Goal: Transaction & Acquisition: Book appointment/travel/reservation

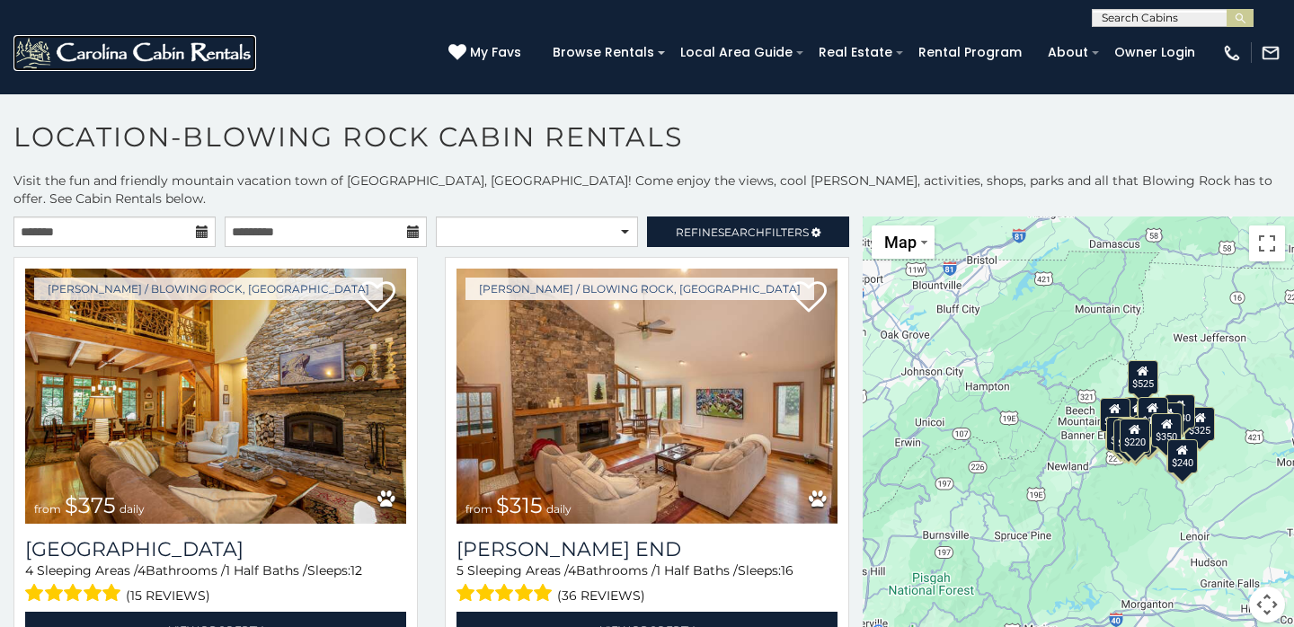
click at [154, 51] on img at bounding box center [134, 53] width 243 height 36
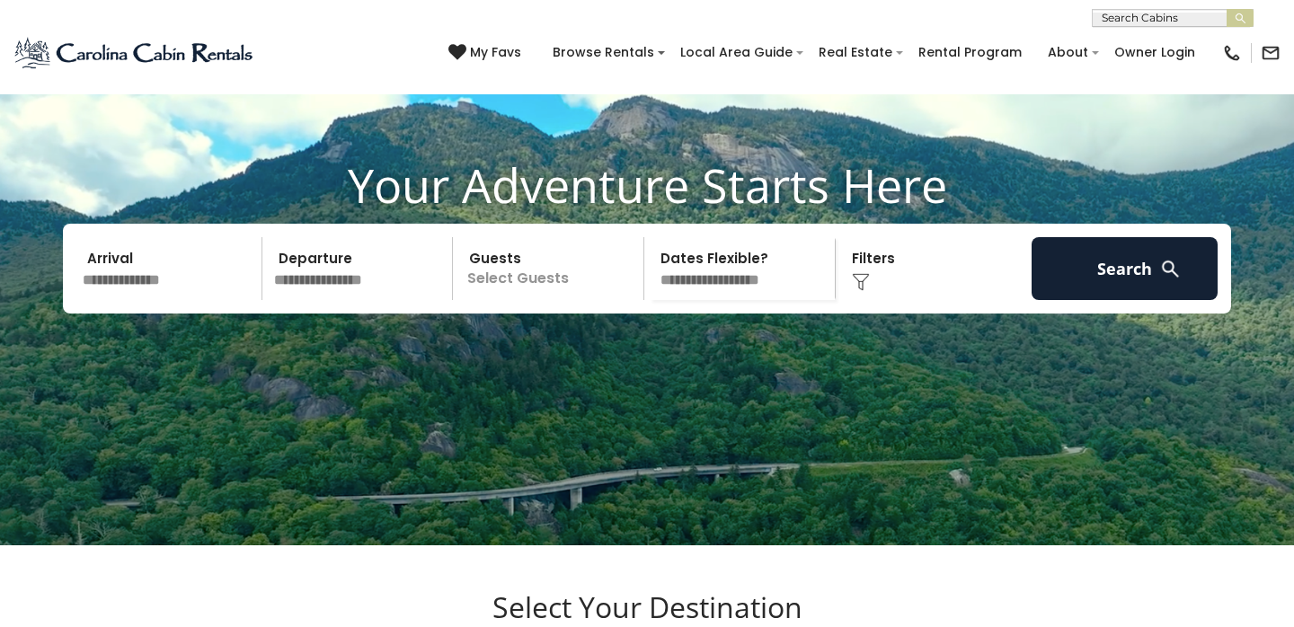
scroll to position [102, 0]
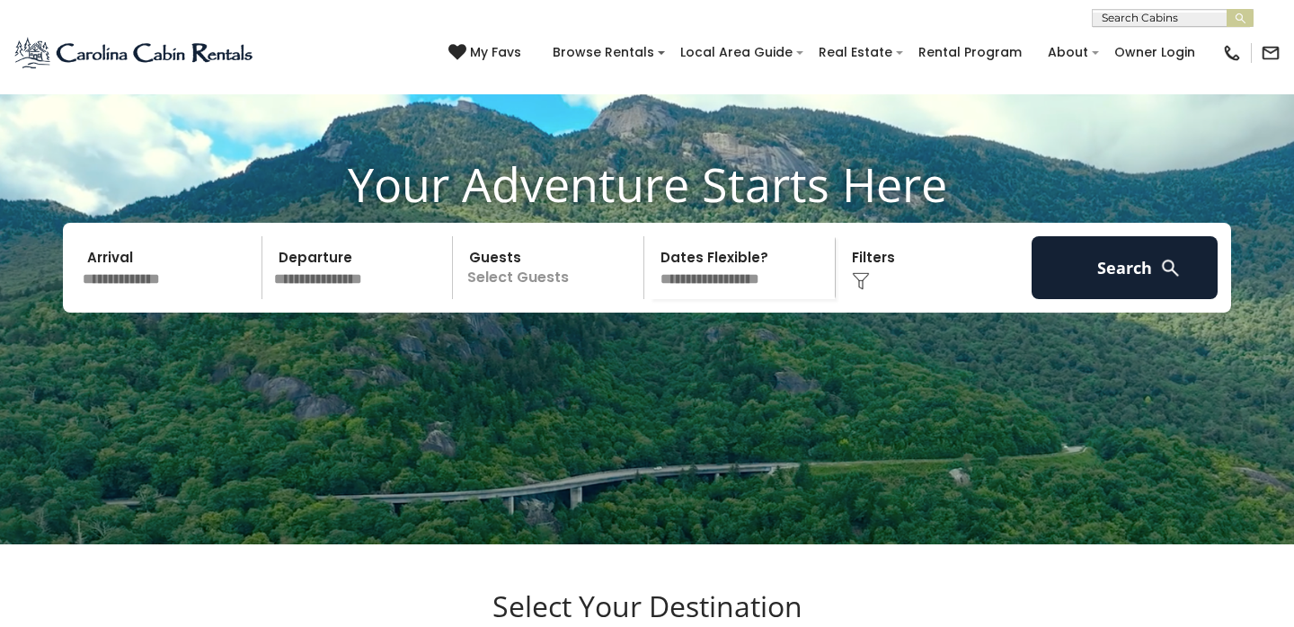
click at [172, 299] on input "text" at bounding box center [169, 267] width 186 height 63
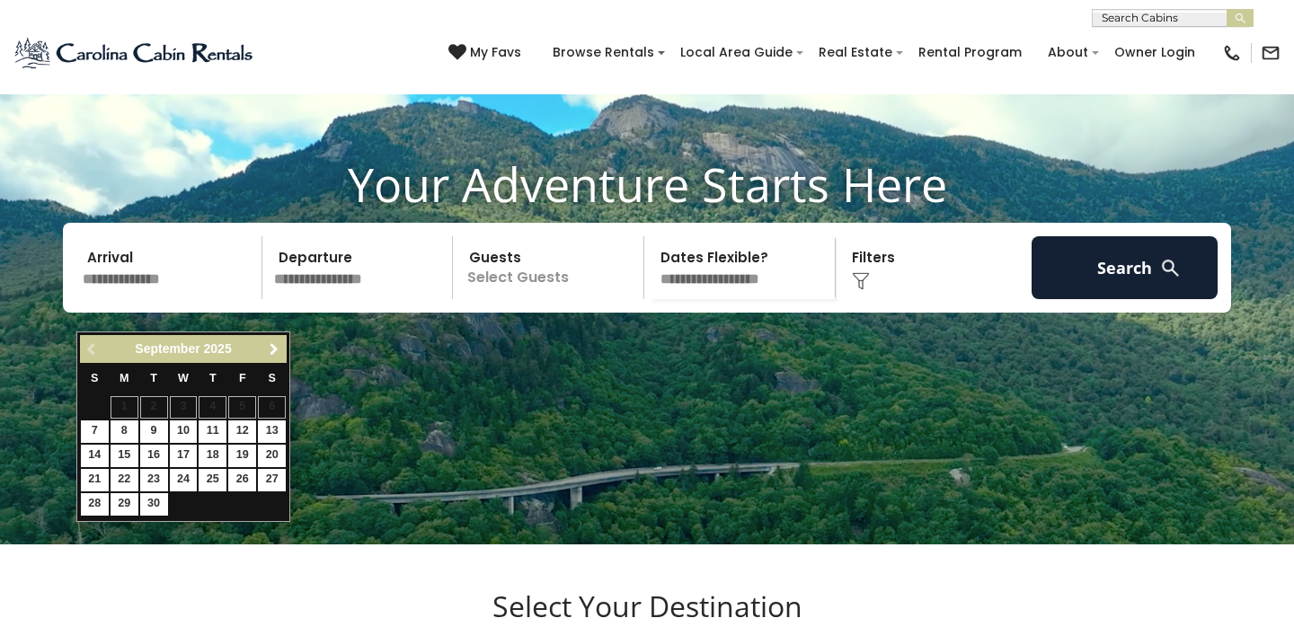
click at [275, 351] on span "Next" at bounding box center [274, 349] width 14 height 14
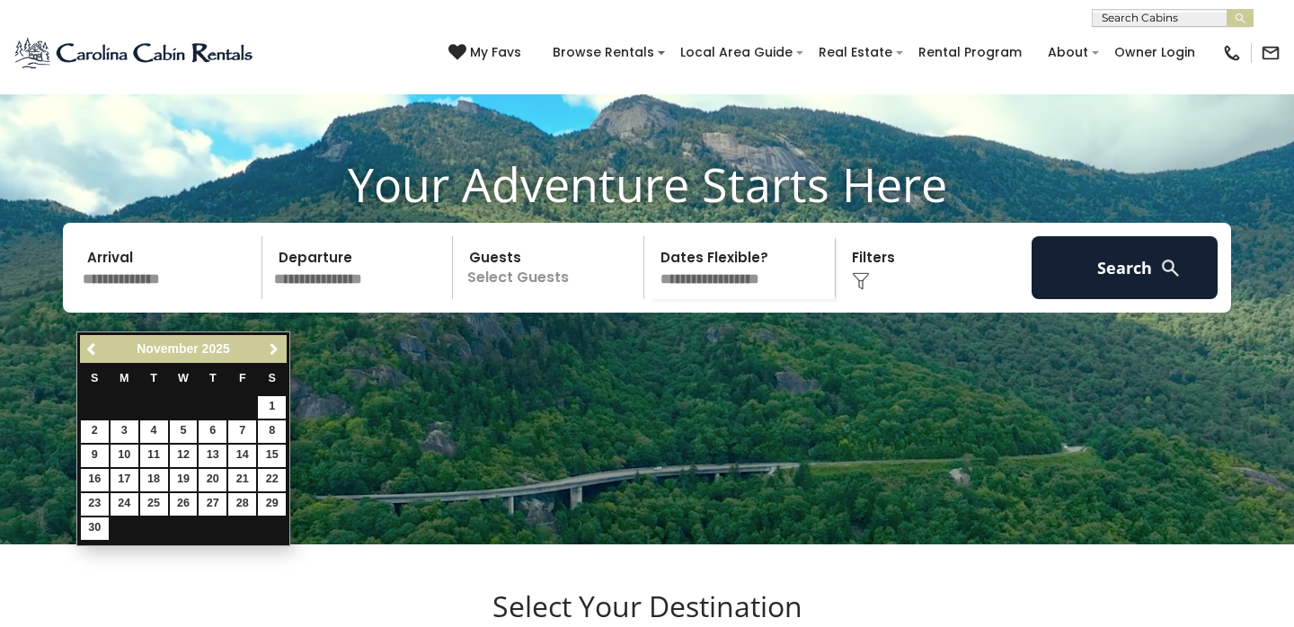
click at [275, 351] on span "Next" at bounding box center [274, 349] width 14 height 14
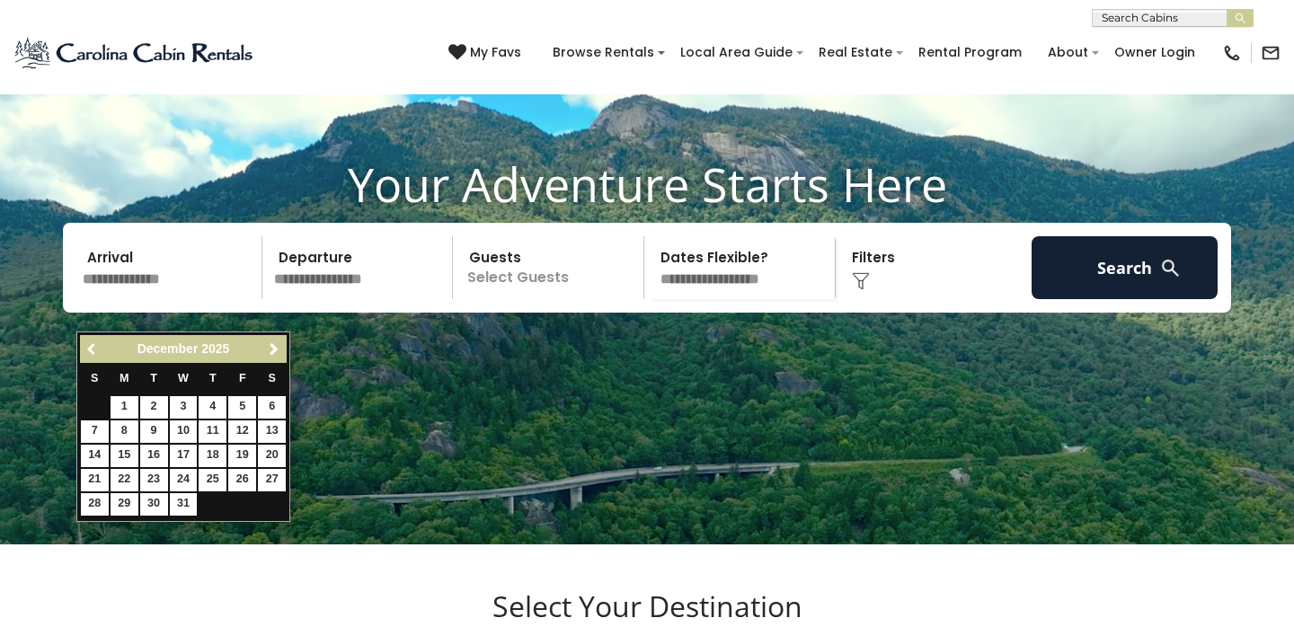
click at [88, 351] on span "Previous" at bounding box center [92, 349] width 14 height 14
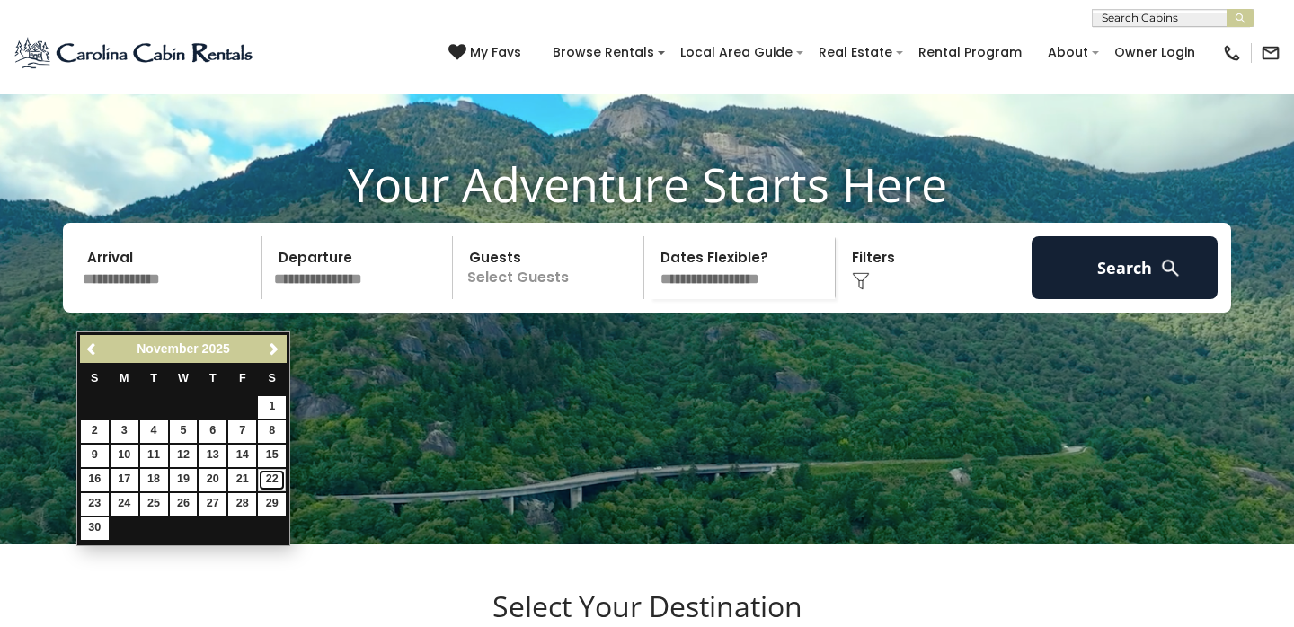
click at [270, 479] on link "22" at bounding box center [272, 480] width 28 height 22
type input "********"
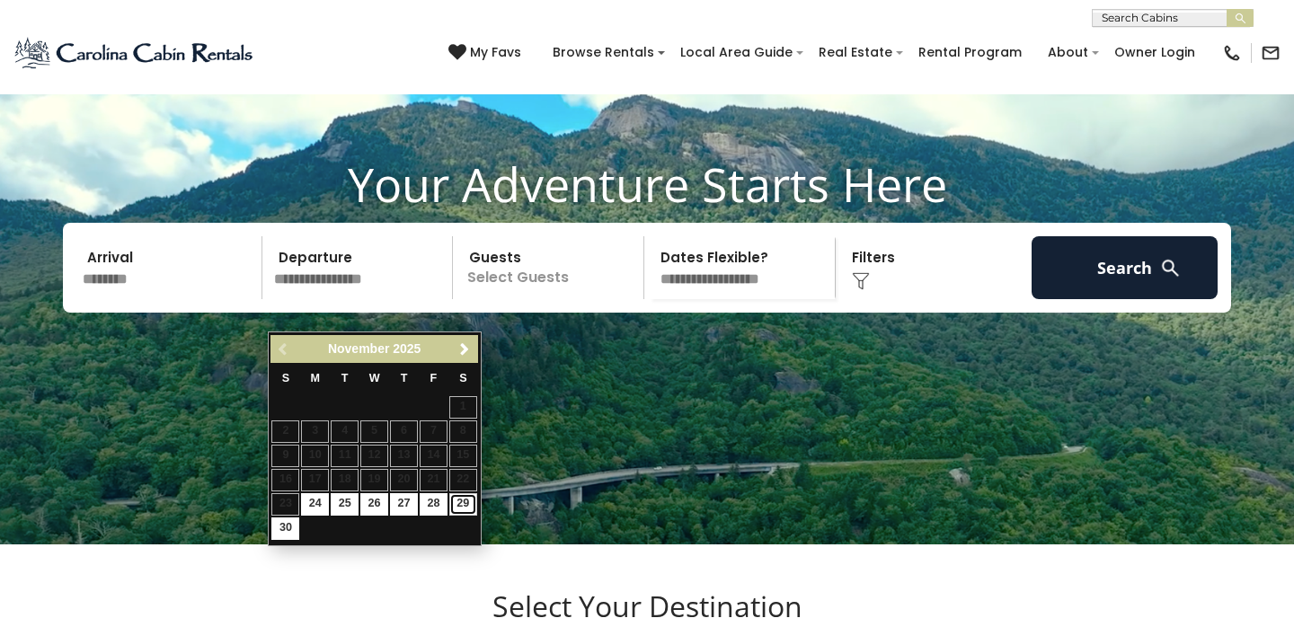
click at [463, 508] on link "29" at bounding box center [463, 504] width 28 height 22
type input "********"
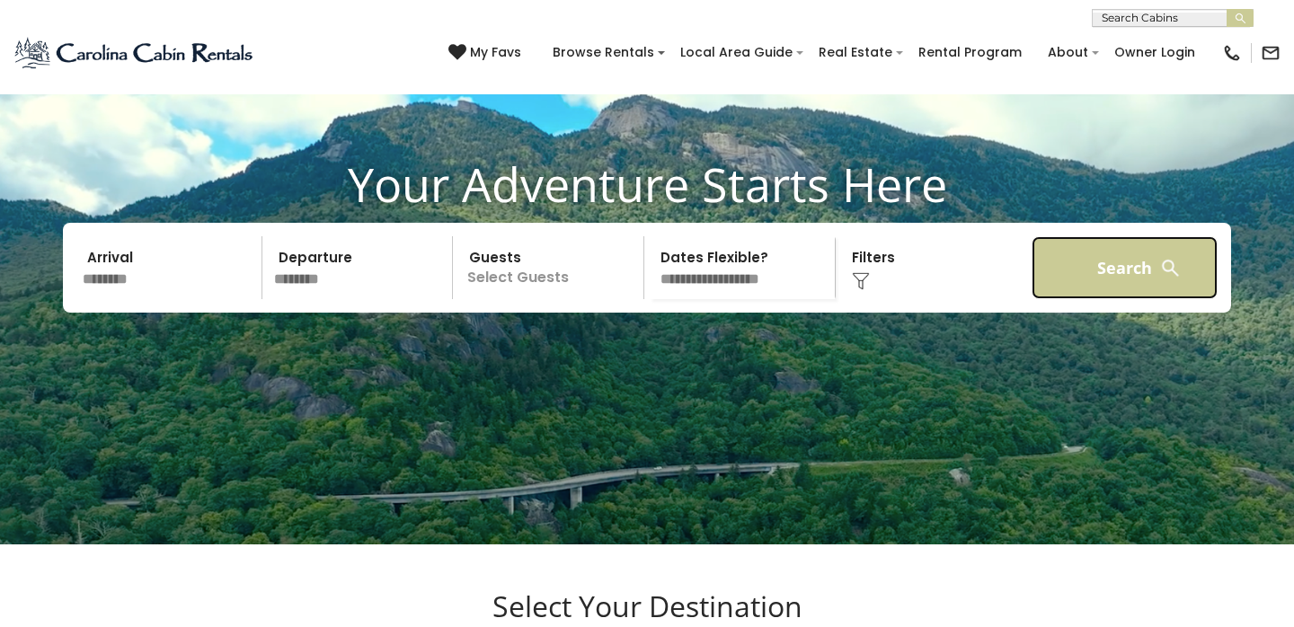
click at [1124, 299] on button "Search" at bounding box center [1124, 267] width 186 height 63
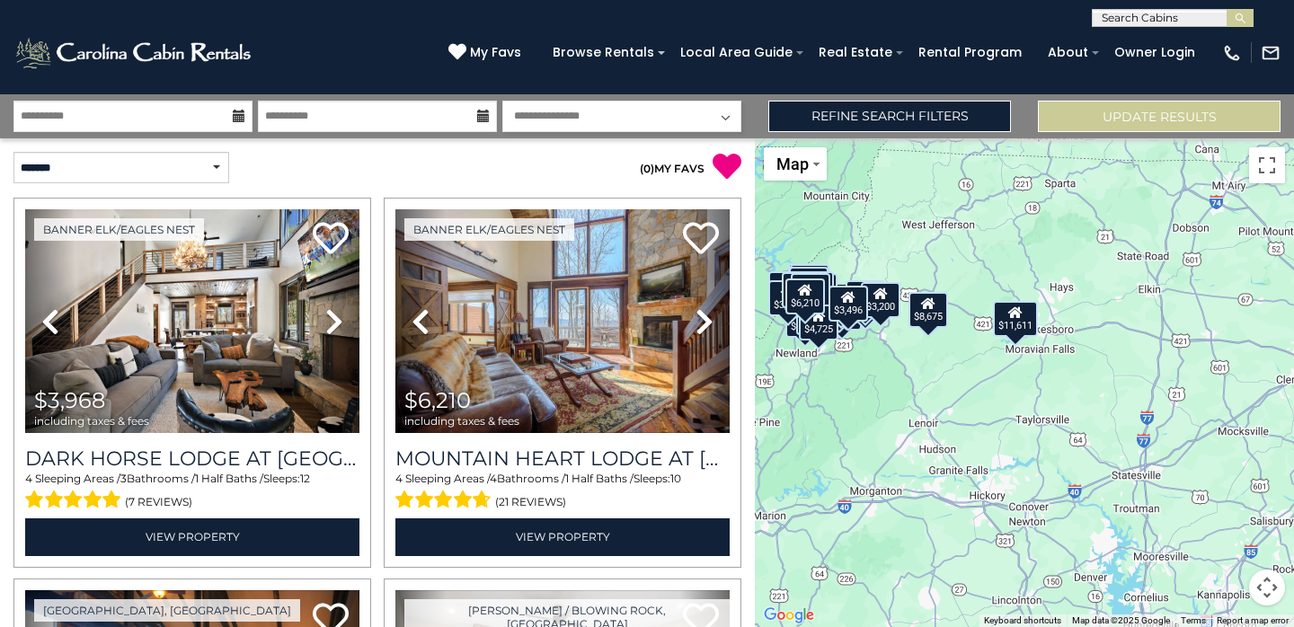
drag, startPoint x: 1180, startPoint y: 493, endPoint x: 1005, endPoint y: 428, distance: 186.7
click at [1006, 428] on div "$3,968 $6,210 $4,473 $4,038 $5,453 $4,431 $11,611 $8,675 $2,518 $1,788 $5,871 $…" at bounding box center [1024, 382] width 539 height 489
click at [150, 170] on select "**********" at bounding box center [121, 167] width 216 height 31
select select "*********"
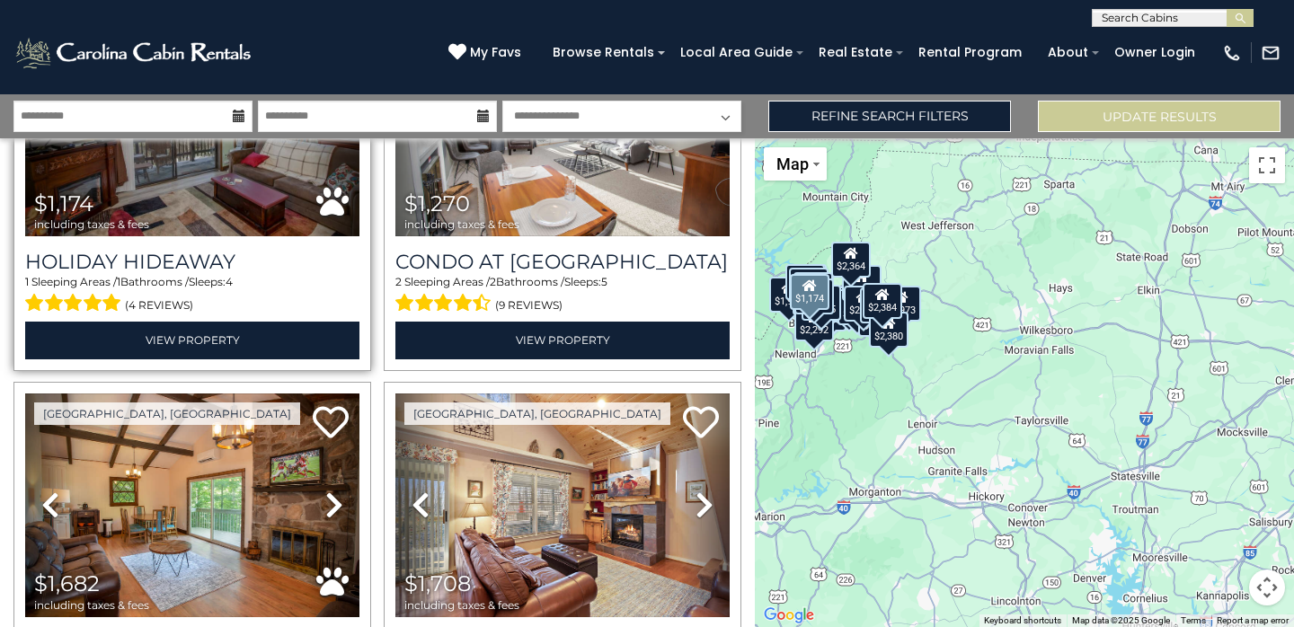
scroll to position [209, 0]
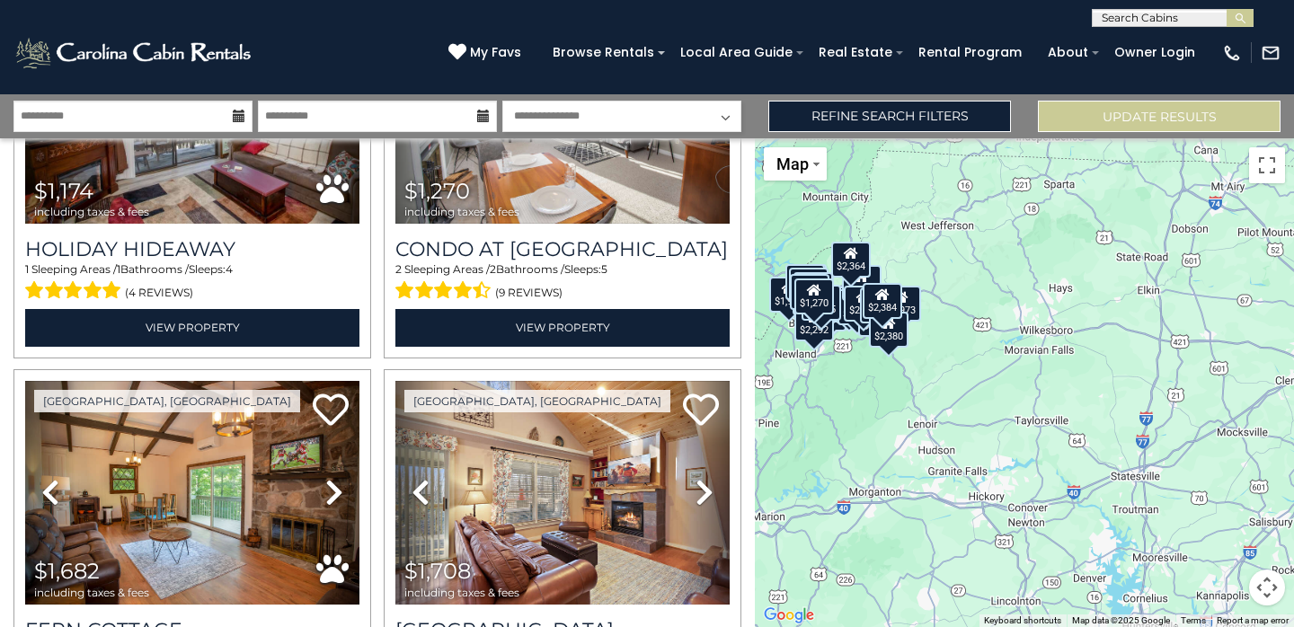
click at [895, 350] on div "$1,174 $1,270 $1,682 $1,708 $1,788 $1,792 $1,799 $1,805 $1,898 $1,908 $1,917 $1…" at bounding box center [1024, 382] width 539 height 489
click at [896, 341] on div "$2,380" at bounding box center [889, 330] width 40 height 36
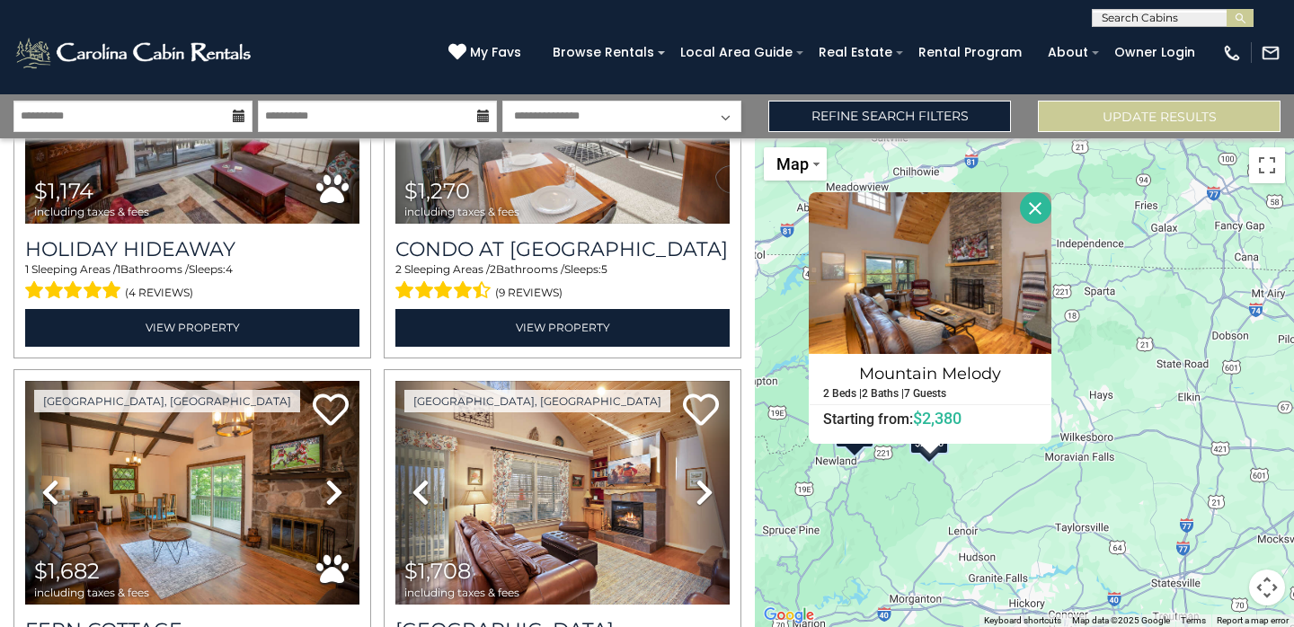
click at [1035, 198] on button "Close" at bounding box center [1035, 207] width 31 height 31
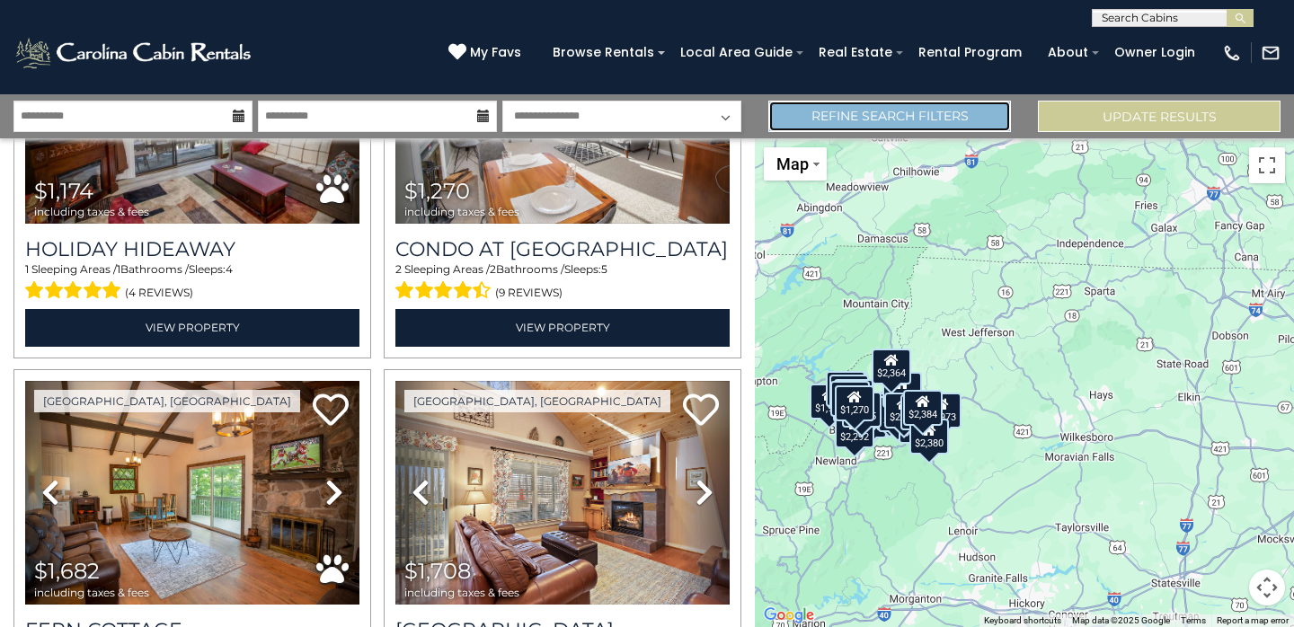
click at [838, 129] on link "Refine Search Filters" at bounding box center [889, 116] width 243 height 31
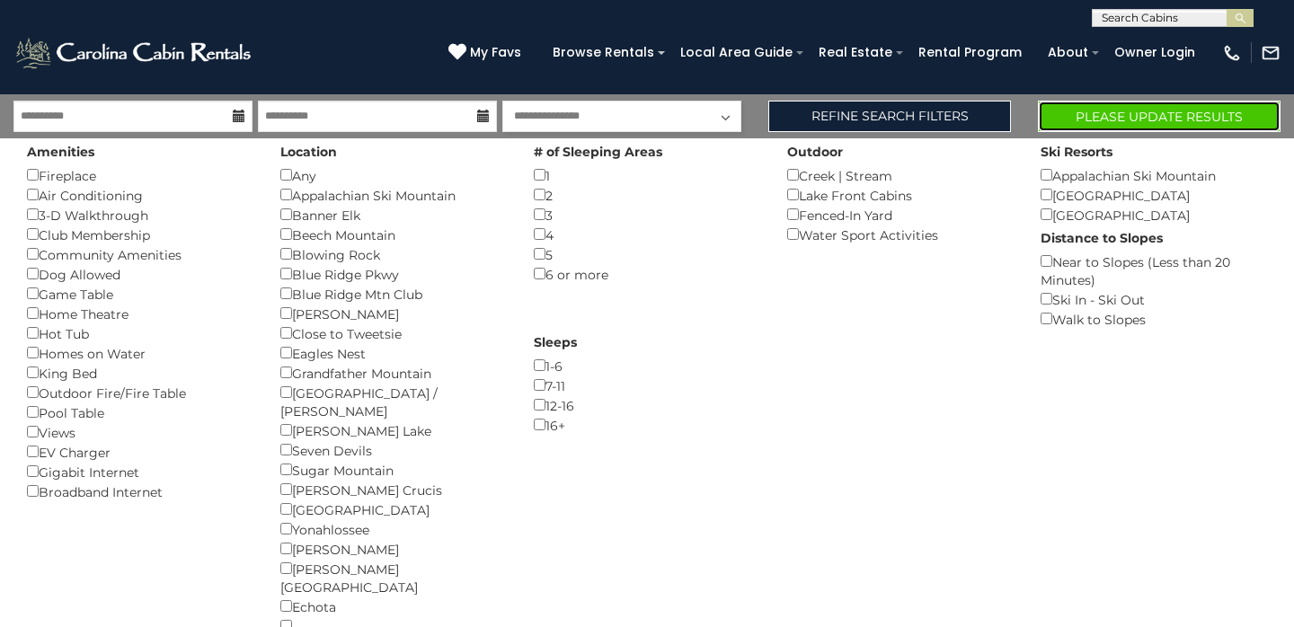
click at [1111, 113] on button "Please Update Results" at bounding box center [1159, 116] width 243 height 31
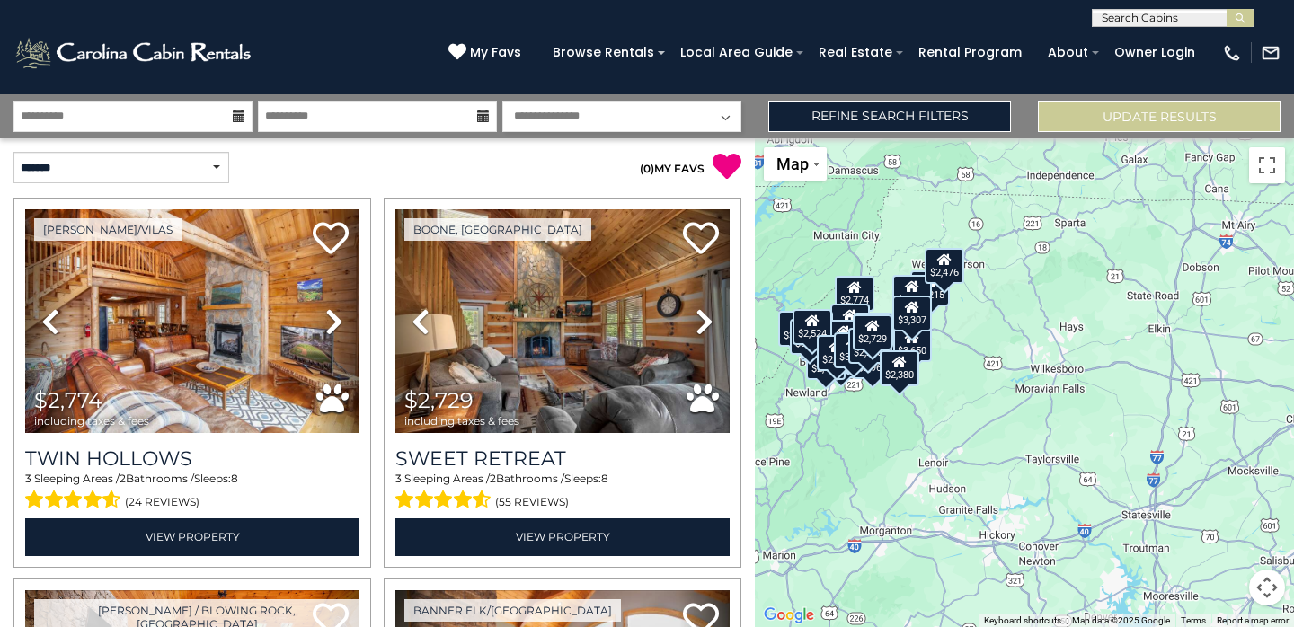
drag, startPoint x: 1160, startPoint y: 459, endPoint x: 935, endPoint y: 432, distance: 226.2
click at [935, 432] on div "$2,774 $2,729 $5,369 $3,319 $3,215 $2,952 $2,230 $2,964 $2,611 $2,406 $4,106 $3…" at bounding box center [1024, 382] width 539 height 489
click at [1265, 585] on button "Map camera controls" at bounding box center [1267, 588] width 36 height 36
click at [1217, 492] on button "Zoom in" at bounding box center [1222, 498] width 36 height 36
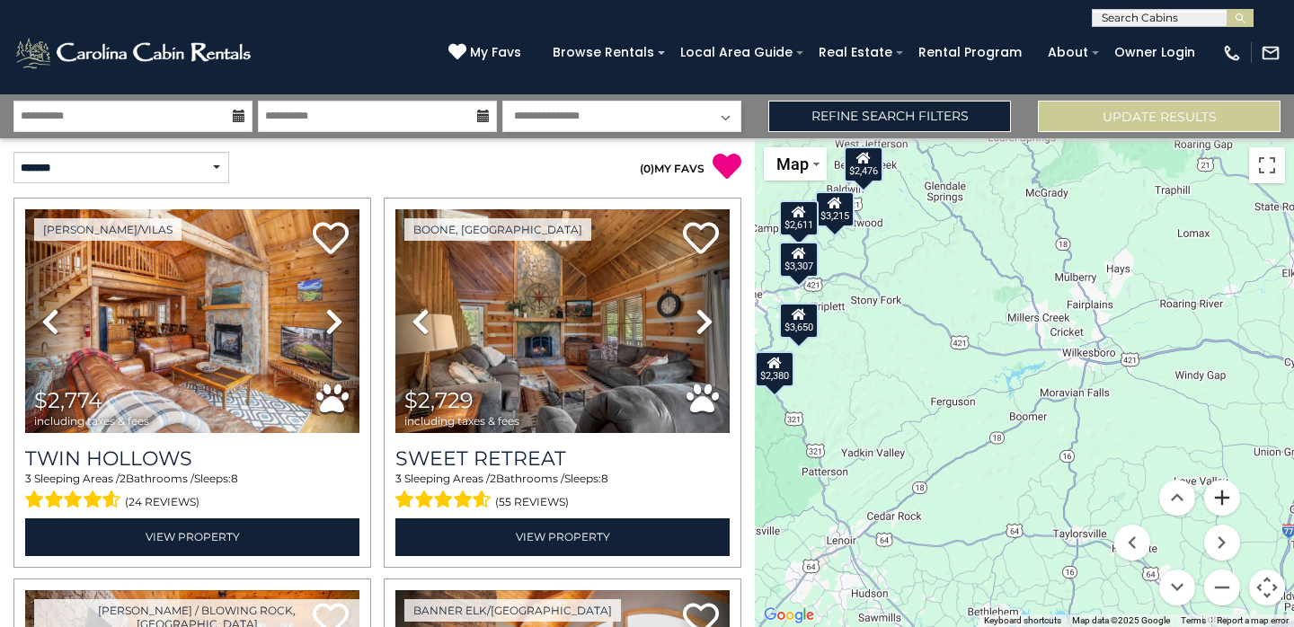
click at [1217, 492] on button "Zoom in" at bounding box center [1222, 498] width 36 height 36
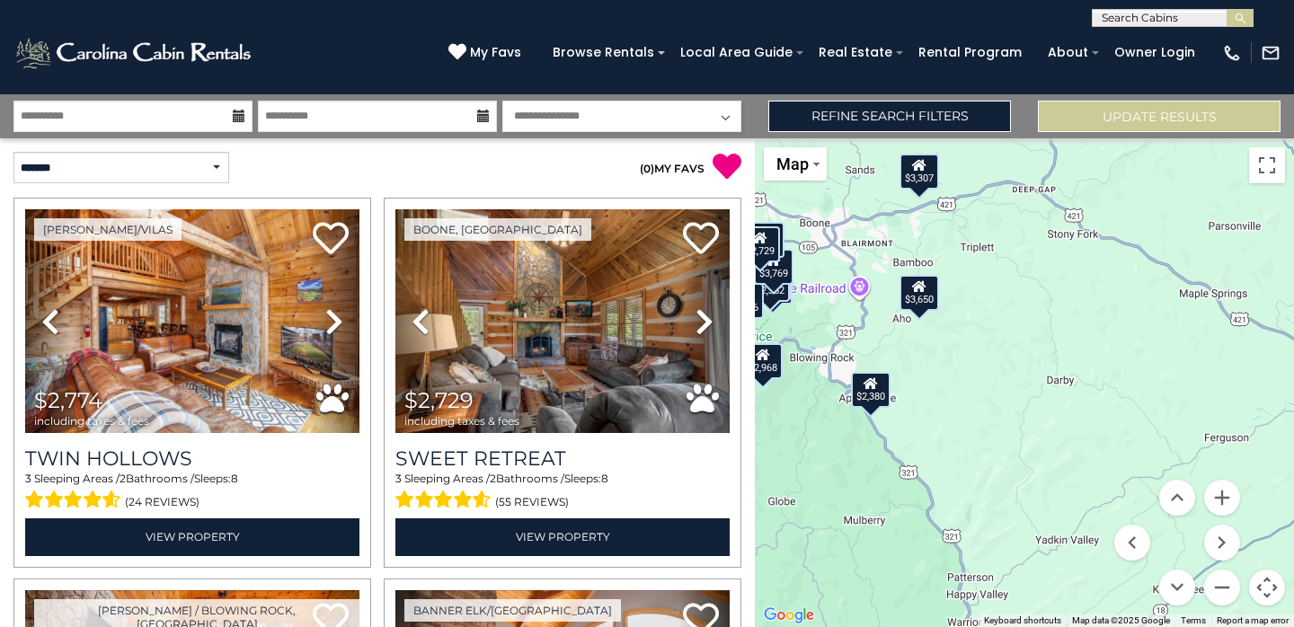
drag, startPoint x: 901, startPoint y: 411, endPoint x: 1250, endPoint y: 429, distance: 349.9
click at [1250, 429] on div "$2,774 $2,729 $5,369 $3,319 $3,215 $2,952 $2,230 $2,964 $2,611 $2,406 $4,106 $3…" at bounding box center [1024, 382] width 539 height 489
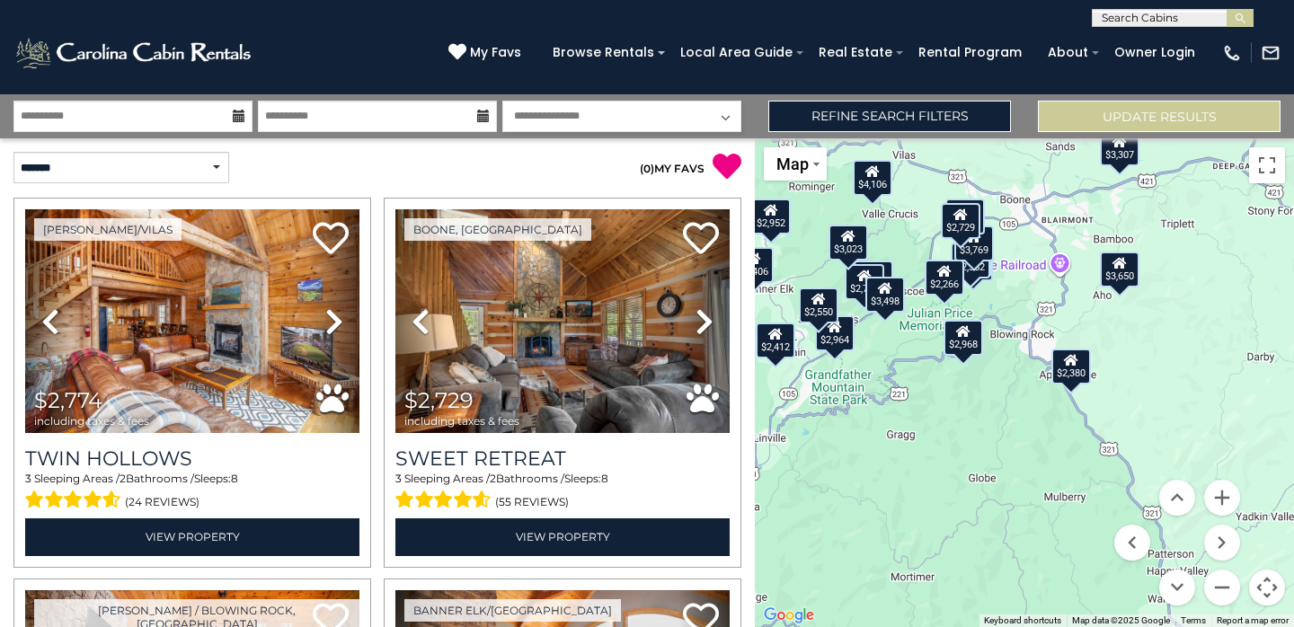
drag, startPoint x: 858, startPoint y: 463, endPoint x: 1060, endPoint y: 439, distance: 203.5
click at [1060, 439] on div "$2,774 $2,729 $5,369 $3,319 $3,215 $2,952 $2,230 $2,964 $2,611 $2,406 $4,106 $3…" at bounding box center [1024, 382] width 539 height 489
click at [1075, 372] on div "$2,380" at bounding box center [1071, 367] width 40 height 36
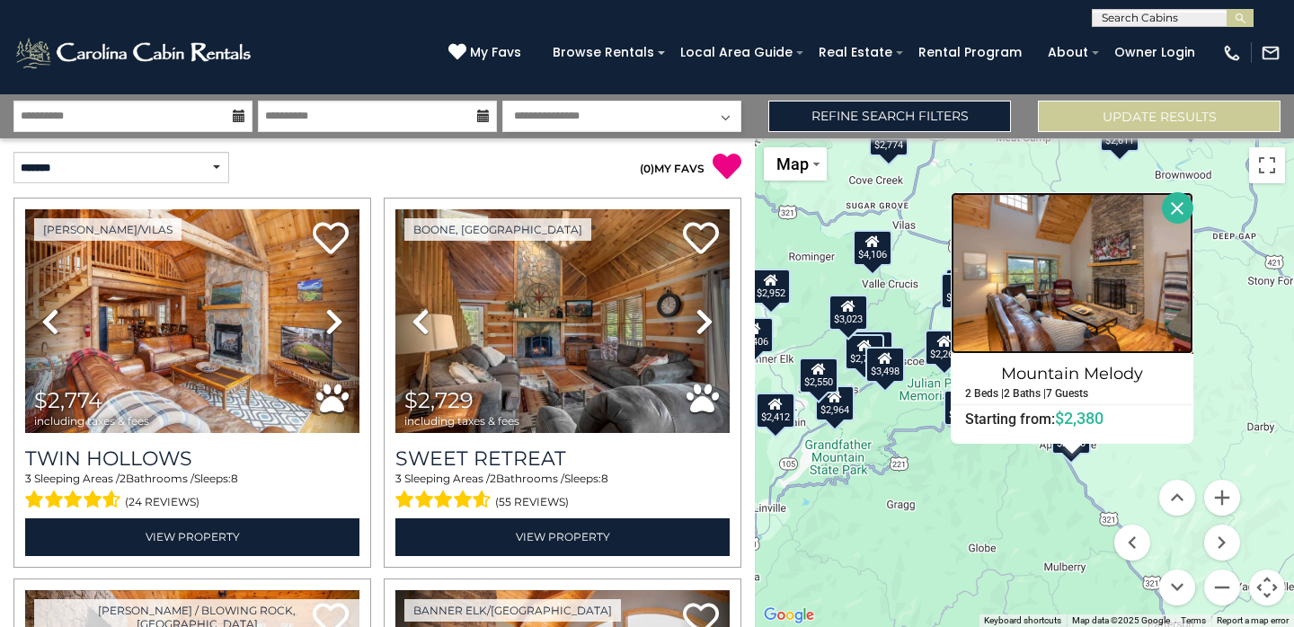
click at [1082, 263] on img at bounding box center [1071, 273] width 243 height 162
click at [1261, 316] on div "$2,774 $2,729 $5,369 $3,319 $3,215 $2,952 $2,230 $2,964 $2,611 $2,406 $4,106 $3…" at bounding box center [1024, 382] width 539 height 489
click at [1179, 214] on button "Close" at bounding box center [1176, 207] width 31 height 31
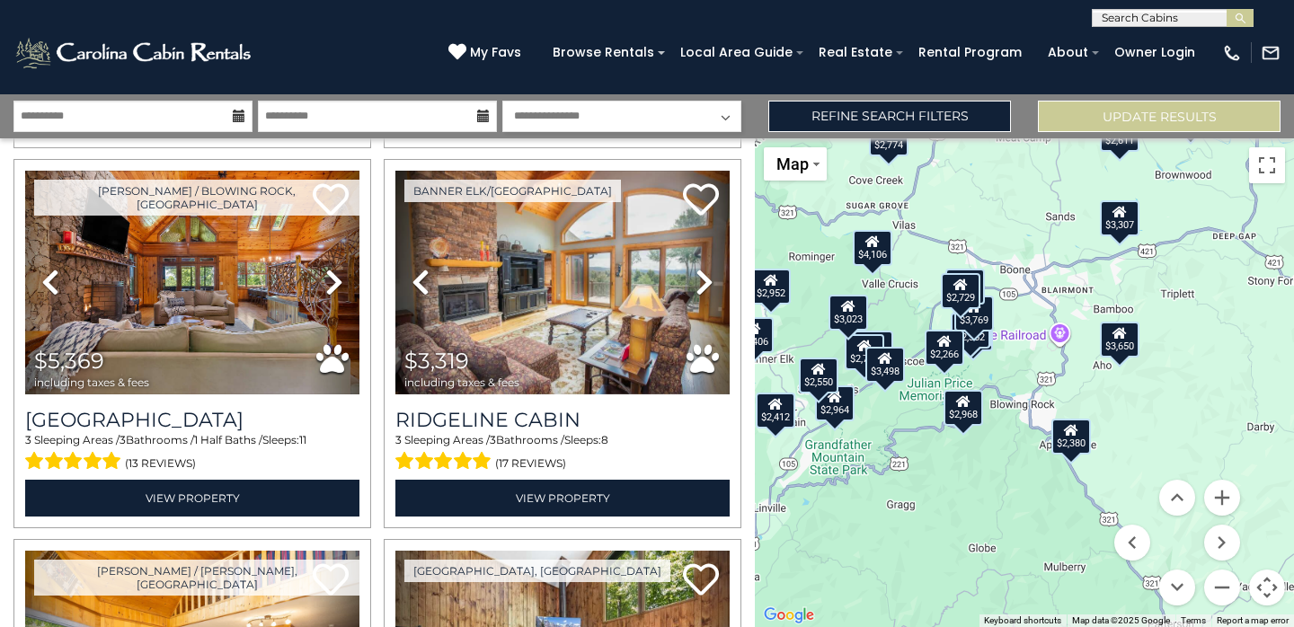
scroll to position [785, 0]
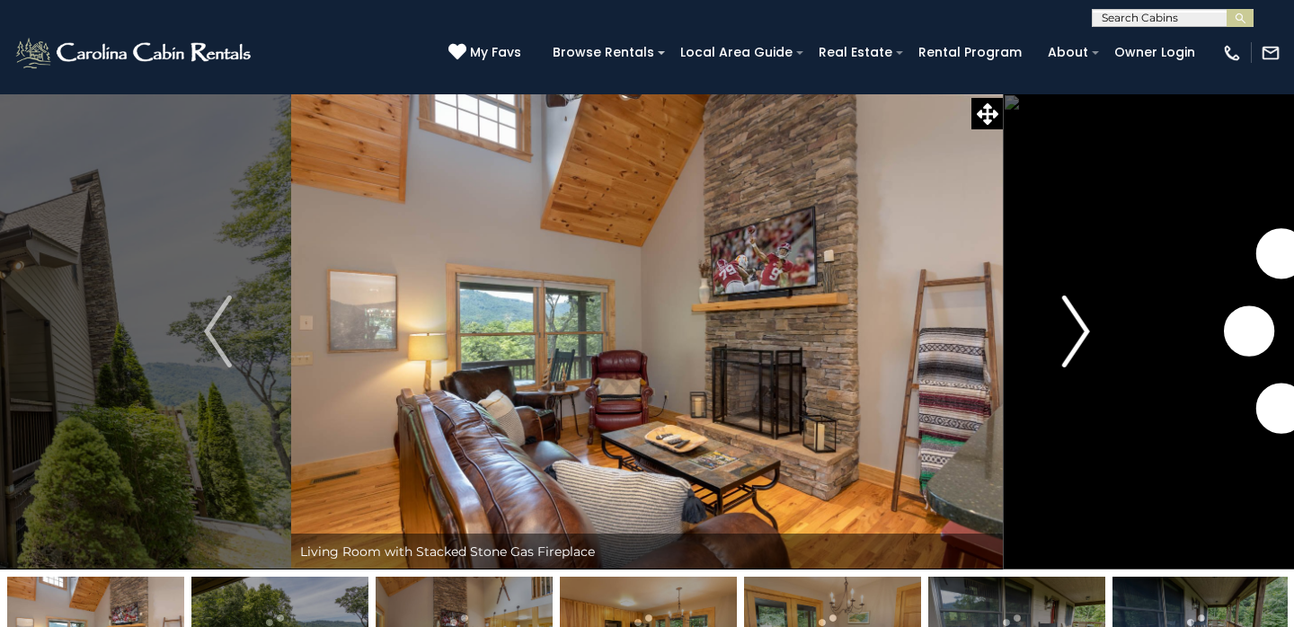
click at [1082, 331] on img "Next" at bounding box center [1075, 332] width 27 height 72
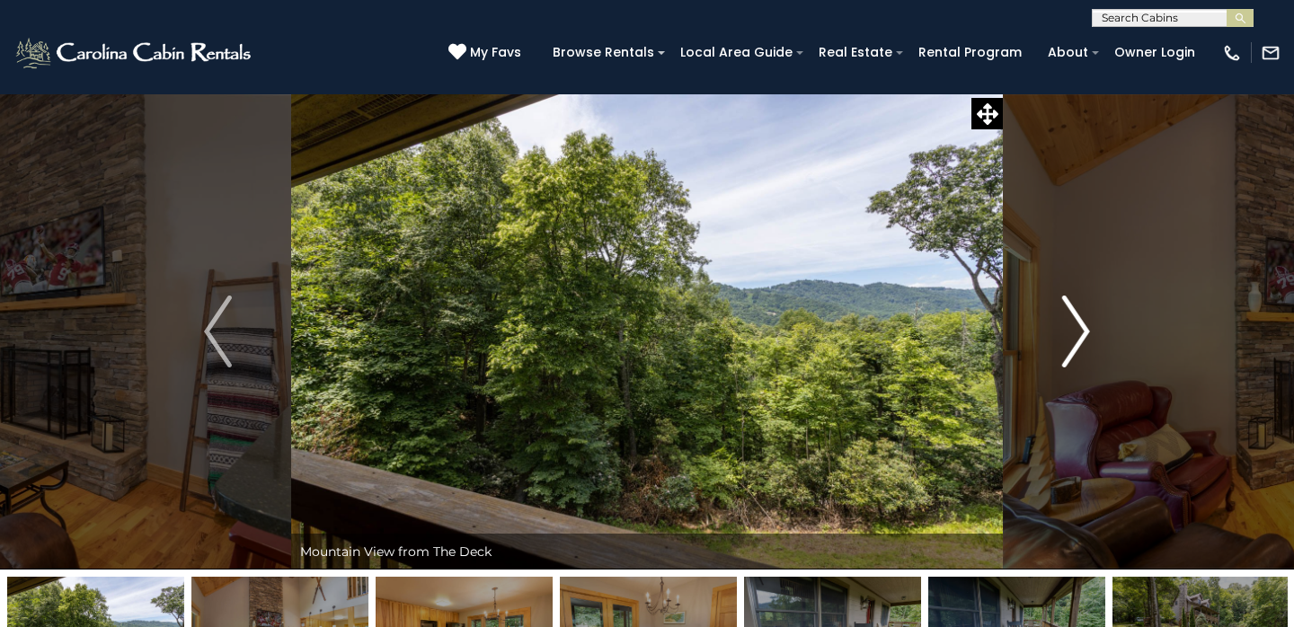
click at [1082, 331] on img "Next" at bounding box center [1075, 332] width 27 height 72
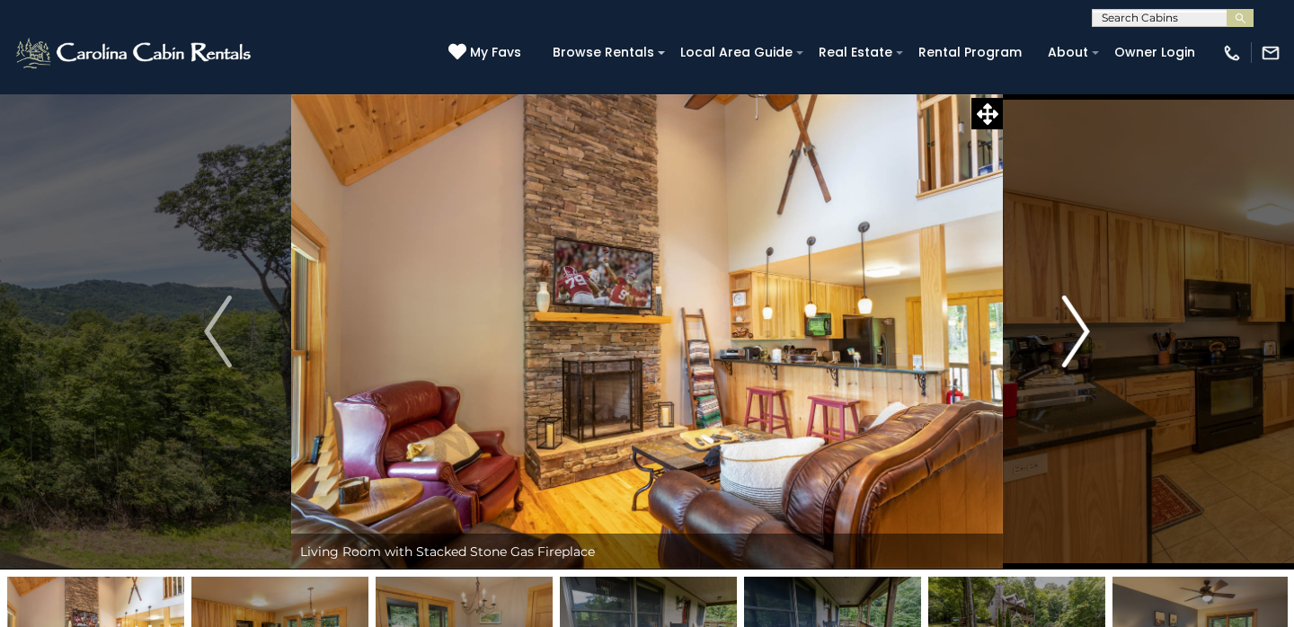
click at [1082, 331] on img "Next" at bounding box center [1075, 332] width 27 height 72
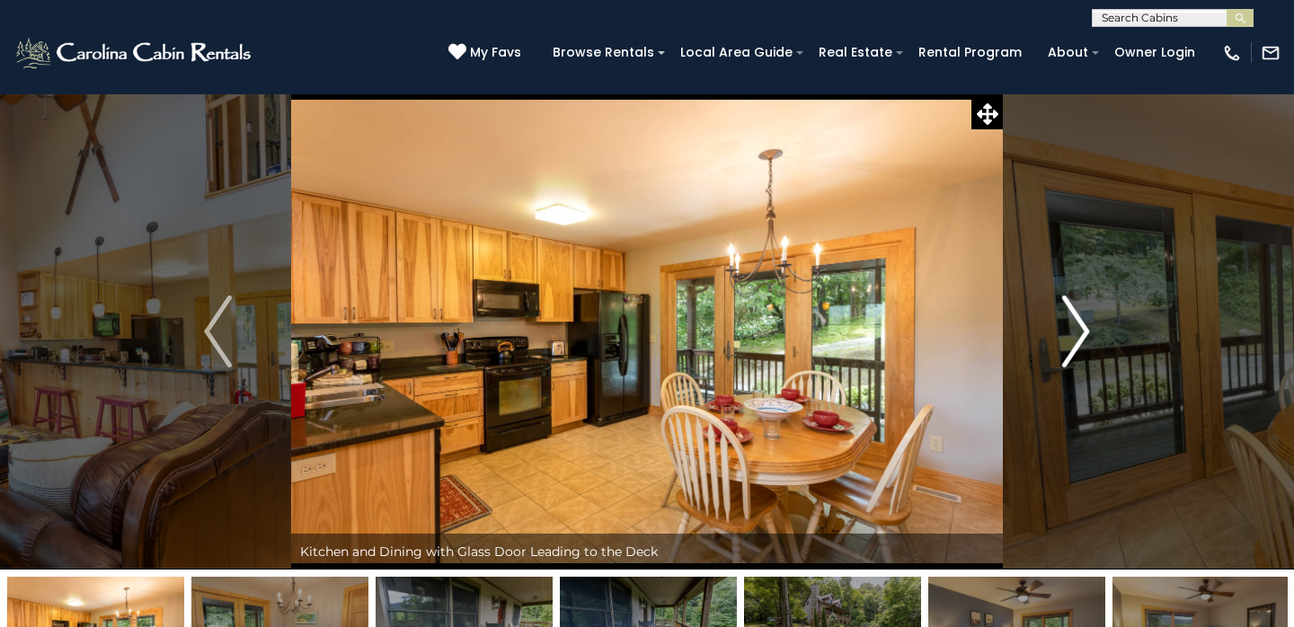
click at [1082, 331] on img "Next" at bounding box center [1075, 332] width 27 height 72
